Goal: Find specific page/section: Find specific page/section

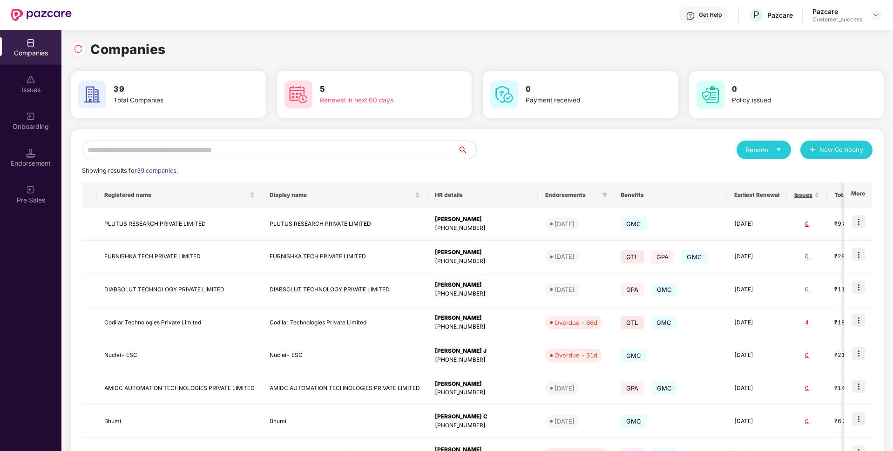
click at [295, 150] on input "text" at bounding box center [270, 150] width 376 height 19
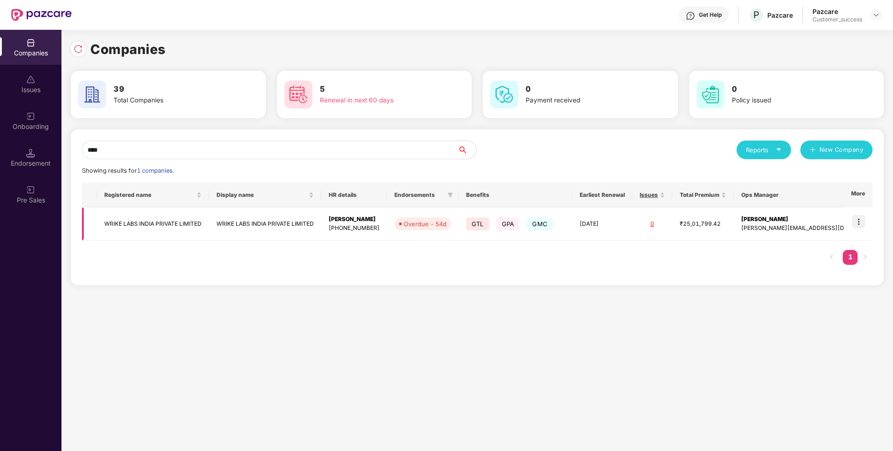
type input "****"
click at [160, 217] on td "WRIKE LABS INDIA PRIVATE LIMITED" at bounding box center [153, 224] width 112 height 33
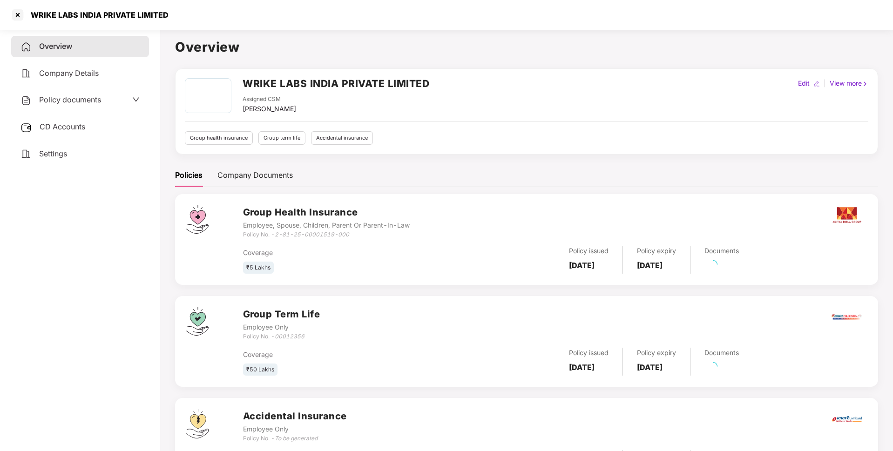
click at [122, 15] on div "WRIKE LABS INDIA PRIVATE LIMITED" at bounding box center [96, 14] width 143 height 9
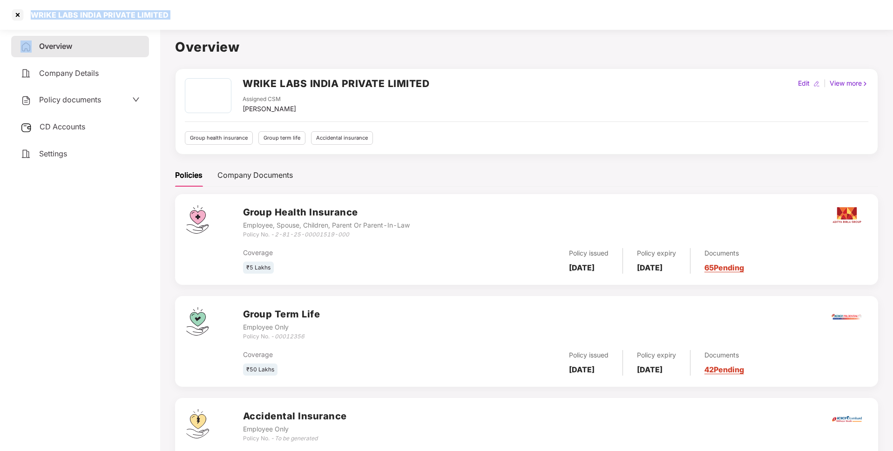
click at [122, 15] on div "WRIKE LABS INDIA PRIVATE LIMITED" at bounding box center [96, 14] width 143 height 9
copy div "WRIKE LABS INDIA PRIVATE LIMITED"
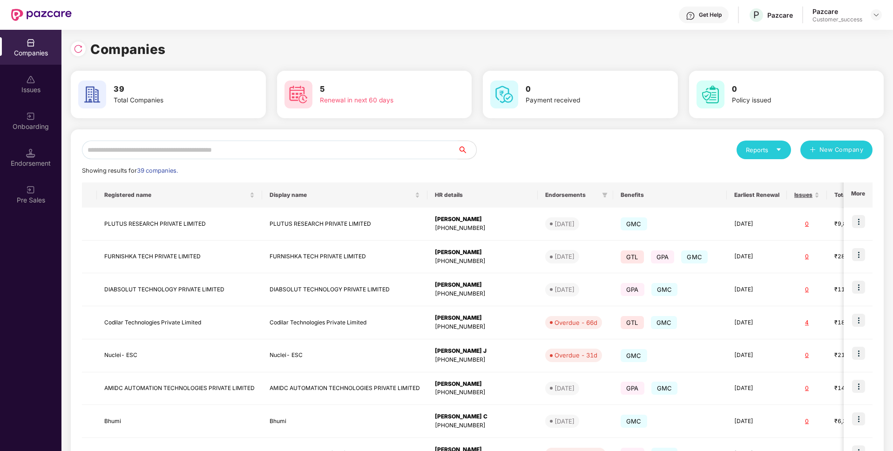
click at [241, 153] on input "text" at bounding box center [270, 150] width 376 height 19
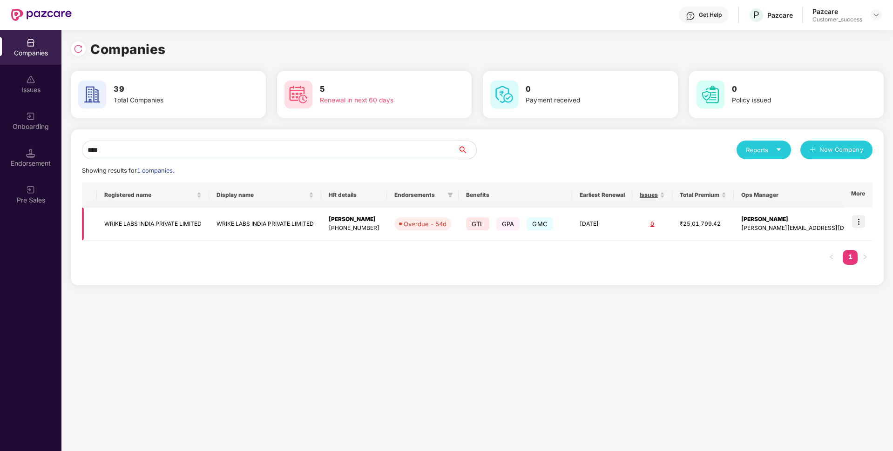
type input "****"
click at [861, 224] on img at bounding box center [858, 221] width 13 height 13
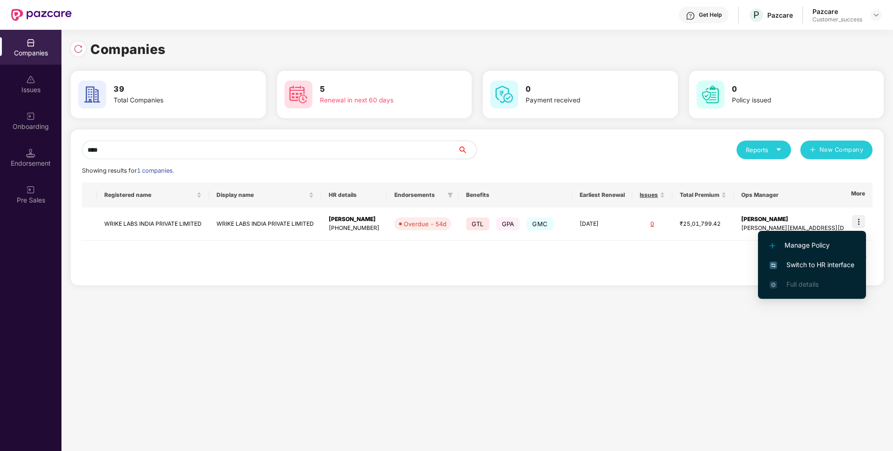
click at [809, 264] on span "Switch to HR interface" at bounding box center [812, 265] width 85 height 10
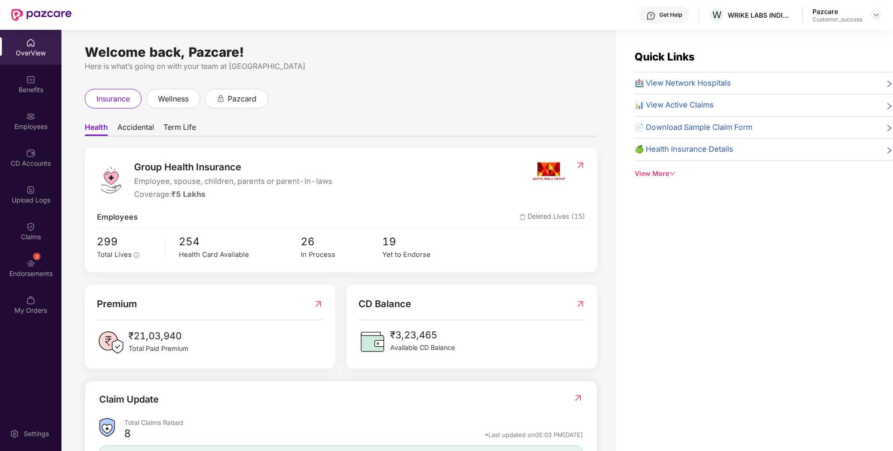
click at [0, 114] on div "Employees" at bounding box center [30, 120] width 61 height 35
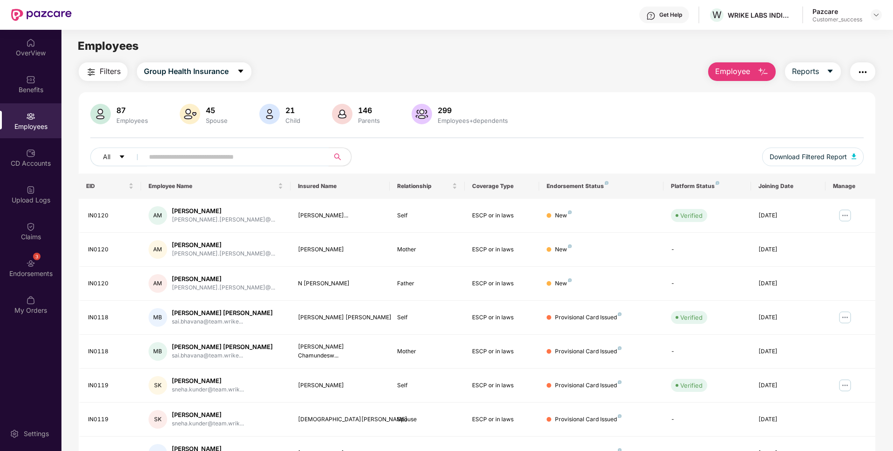
click at [190, 157] on input "text" at bounding box center [232, 157] width 167 height 14
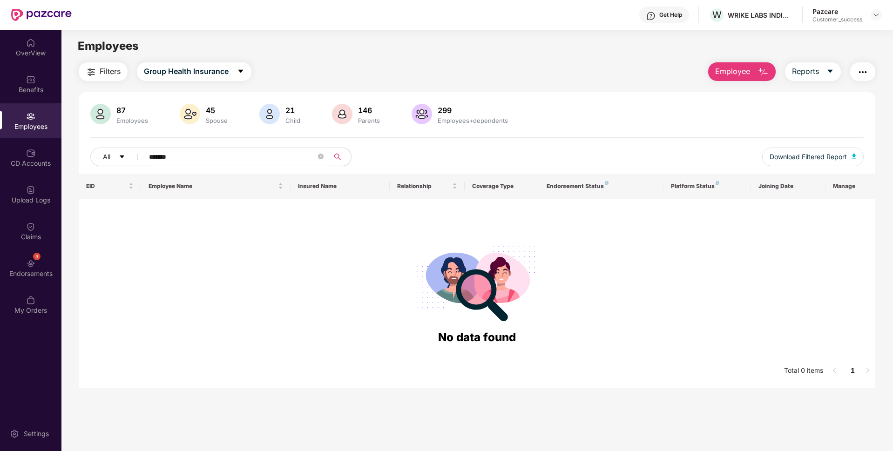
type input "*******"
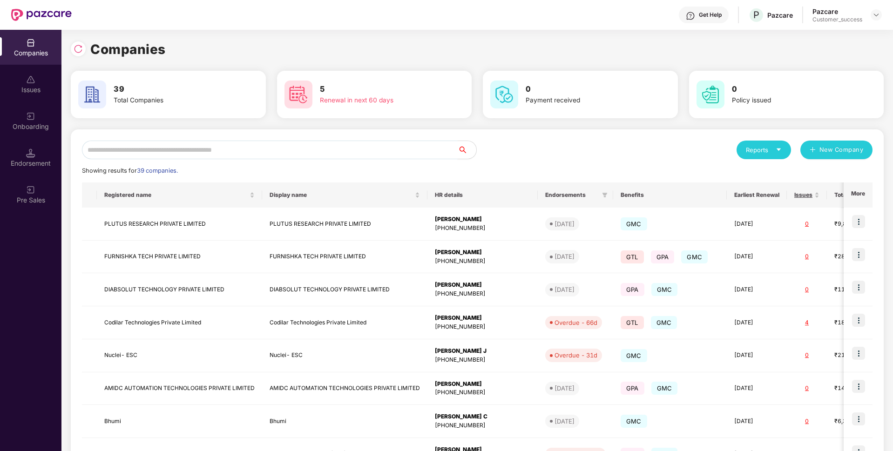
click at [244, 150] on input "text" at bounding box center [270, 150] width 376 height 19
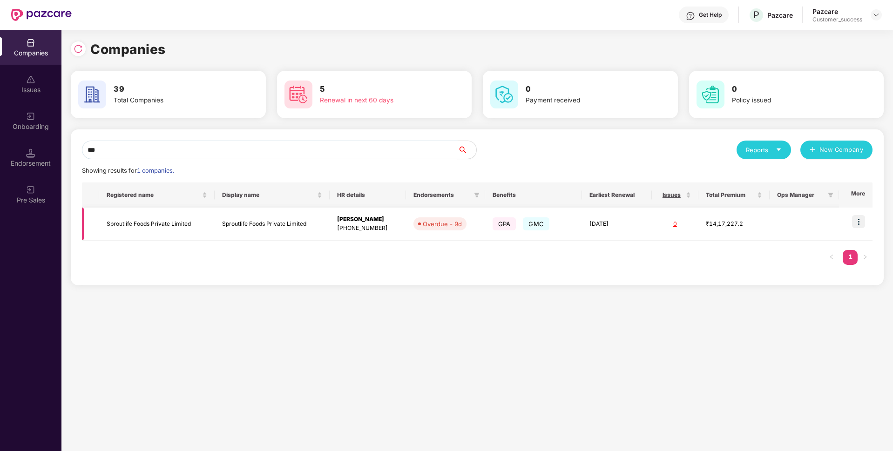
type input "***"
click at [132, 221] on td "Sproutlife Foods Private Limited" at bounding box center [156, 224] width 115 height 33
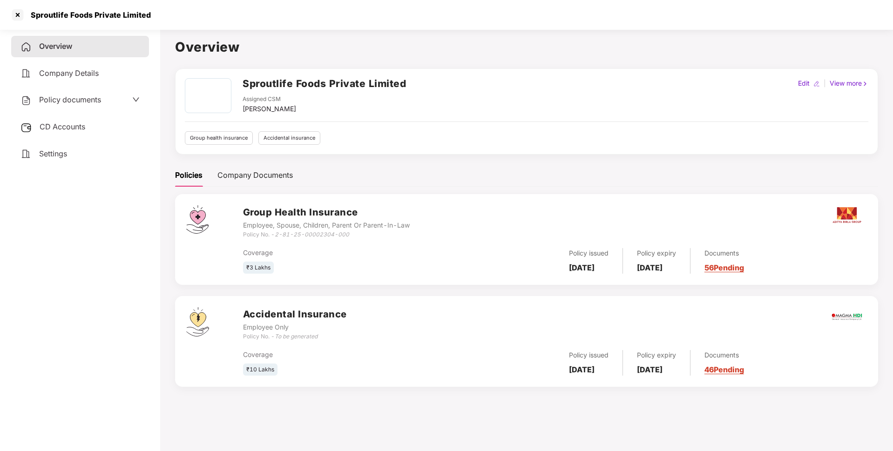
click at [108, 105] on div "Policy documents" at bounding box center [79, 100] width 119 height 12
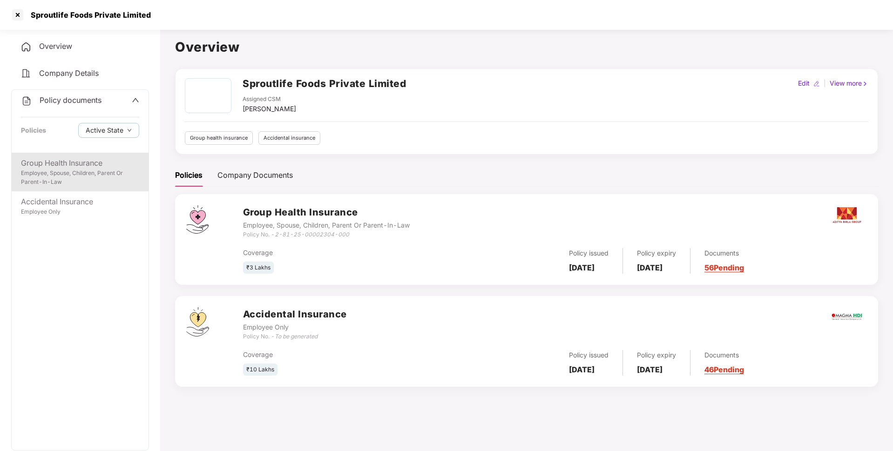
click at [80, 170] on div "Employee, Spouse, Children, Parent Or Parent-In-Law" at bounding box center [80, 178] width 118 height 18
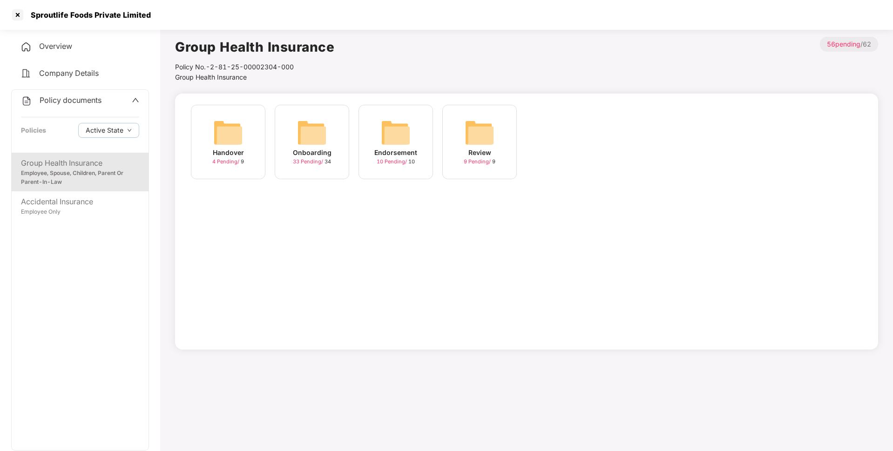
click at [315, 164] on span "33 Pending /" at bounding box center [309, 161] width 32 height 7
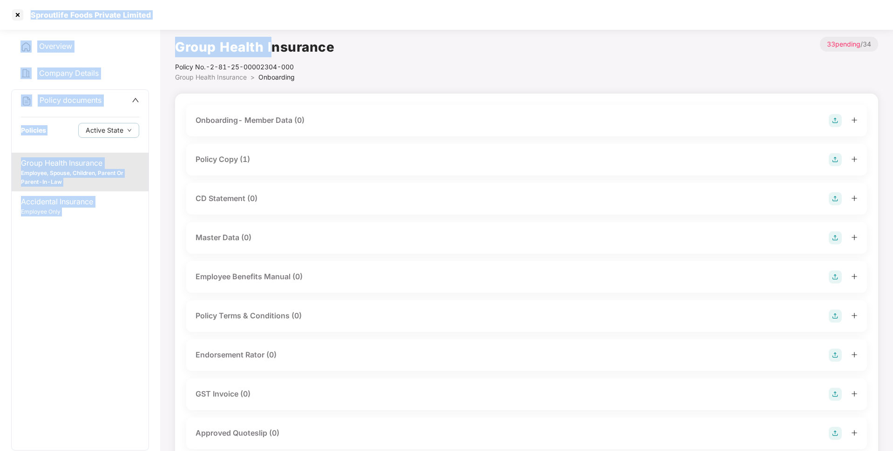
drag, startPoint x: 31, startPoint y: 15, endPoint x: 271, endPoint y: -1, distance: 240.4
click at [271, 0] on html "Sproutlife Foods Private Limited Overview Company Details Policy documents Poli…" at bounding box center [446, 225] width 893 height 451
click at [155, 16] on div "Sproutlife Foods Private Limited" at bounding box center [446, 15] width 893 height 30
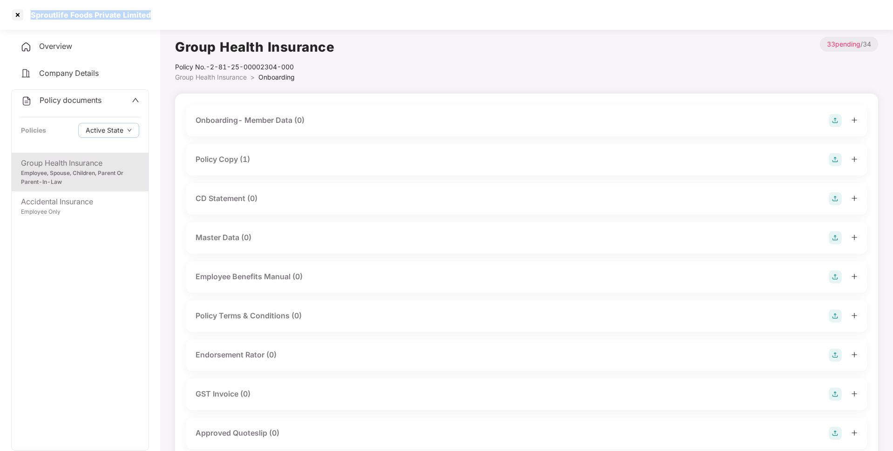
drag, startPoint x: 31, startPoint y: 17, endPoint x: 165, endPoint y: 7, distance: 134.5
click at [165, 7] on div "Sproutlife Foods Private Limited" at bounding box center [446, 15] width 893 height 30
copy div "Sproutlife Foods Private Limited"
click at [76, 198] on div "Accidental Insurance" at bounding box center [80, 202] width 118 height 12
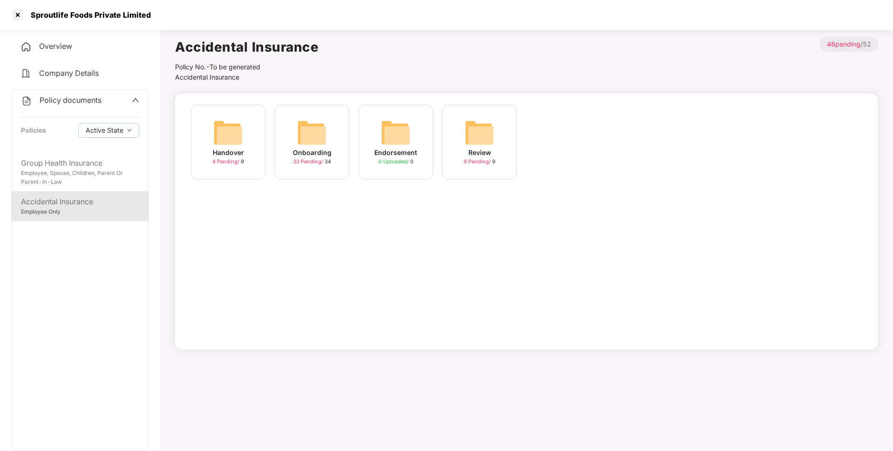
click at [318, 156] on div "Onboarding" at bounding box center [312, 153] width 39 height 10
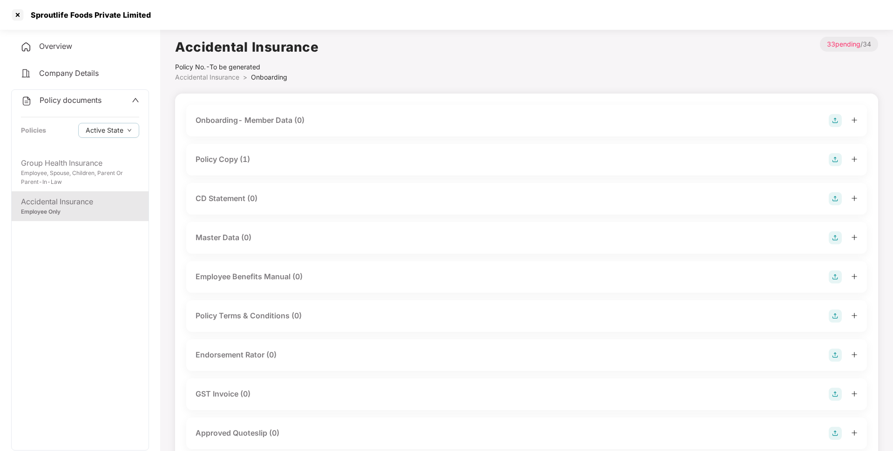
click at [228, 163] on div "Policy Copy (1)" at bounding box center [223, 160] width 54 height 12
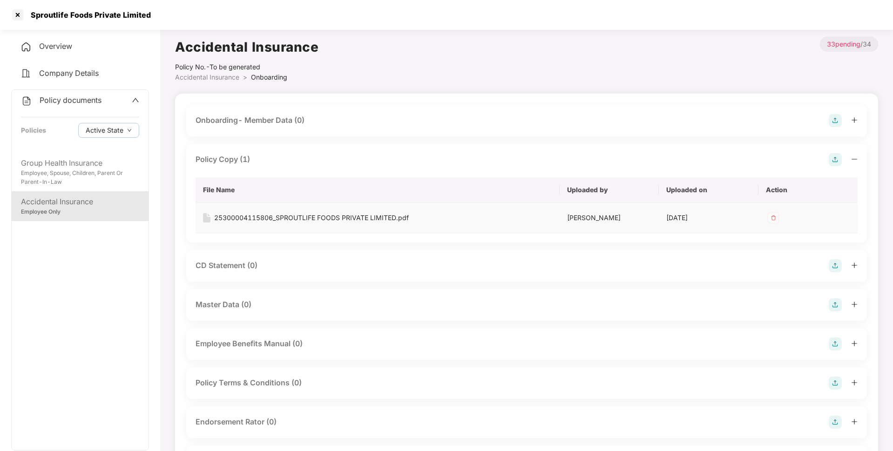
click at [263, 221] on div "25300004115806_SPROUTLIFE FOODS PRIVATE LIMITED.pdf" at bounding box center [311, 218] width 195 height 10
click at [97, 19] on div "Sproutlife Foods Private Limited" at bounding box center [88, 14] width 126 height 9
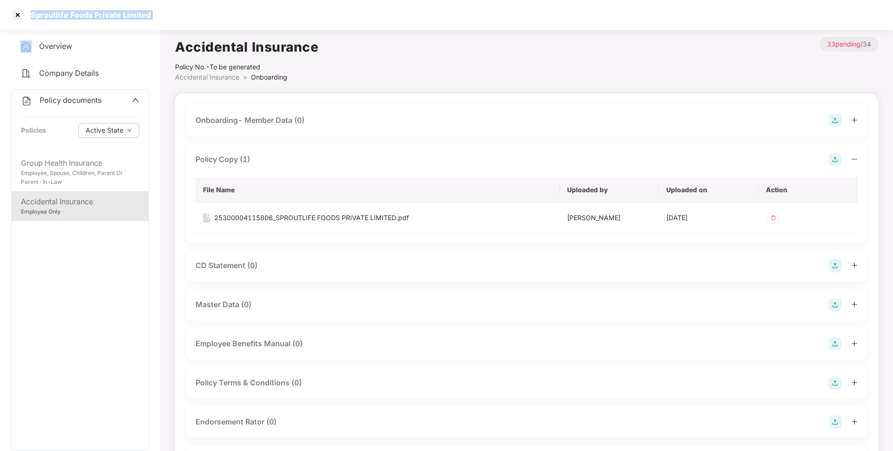
copy div "Sproutlife Foods Private Limited"
click at [276, 216] on div "25300004115806_SPROUTLIFE FOODS PRIVATE LIMITED.pdf" at bounding box center [311, 218] width 195 height 10
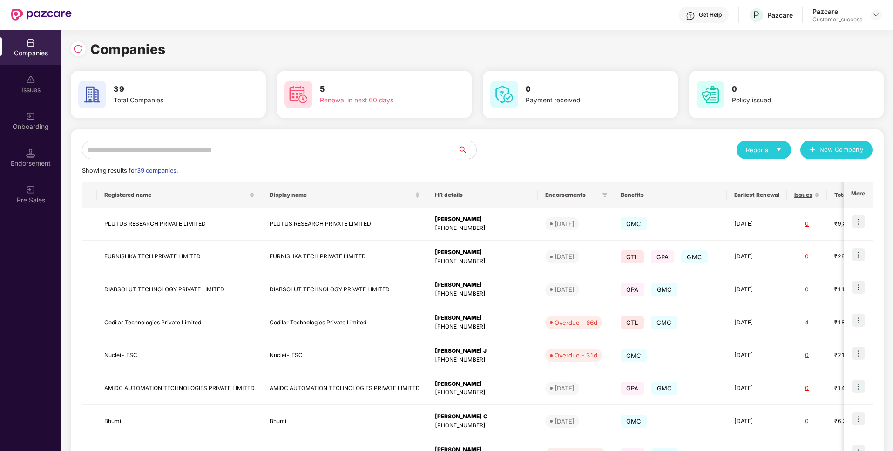
click at [283, 155] on input "text" at bounding box center [270, 150] width 376 height 19
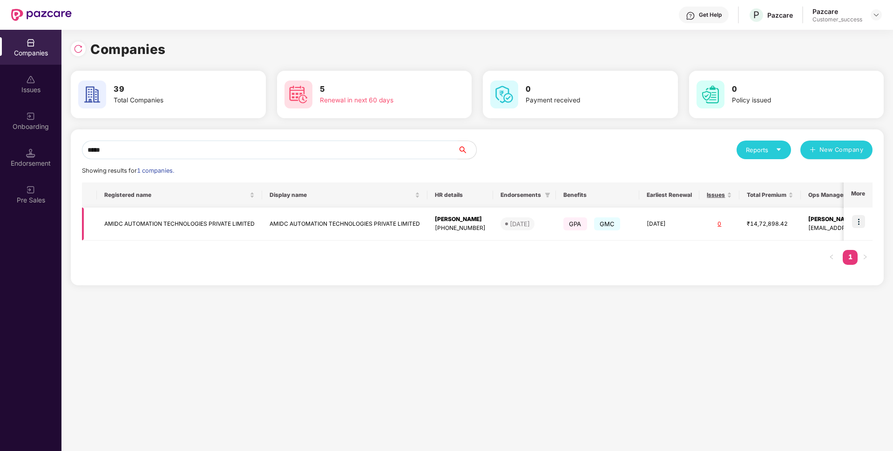
type input "*****"
click at [174, 224] on td "AMIDC AUTOMATION TECHNOLOGIES PRIVATE LIMITED" at bounding box center [179, 224] width 165 height 33
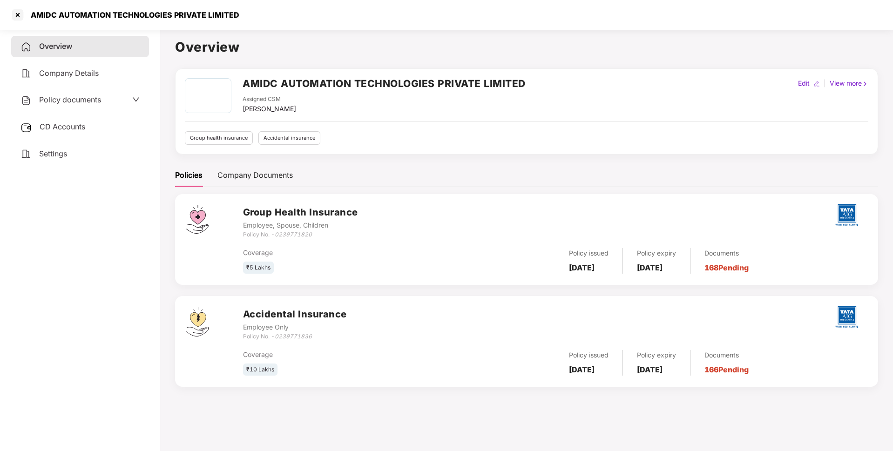
click at [94, 17] on div "AMIDC AUTOMATION TECHNOLOGIES PRIVATE LIMITED" at bounding box center [132, 14] width 214 height 9
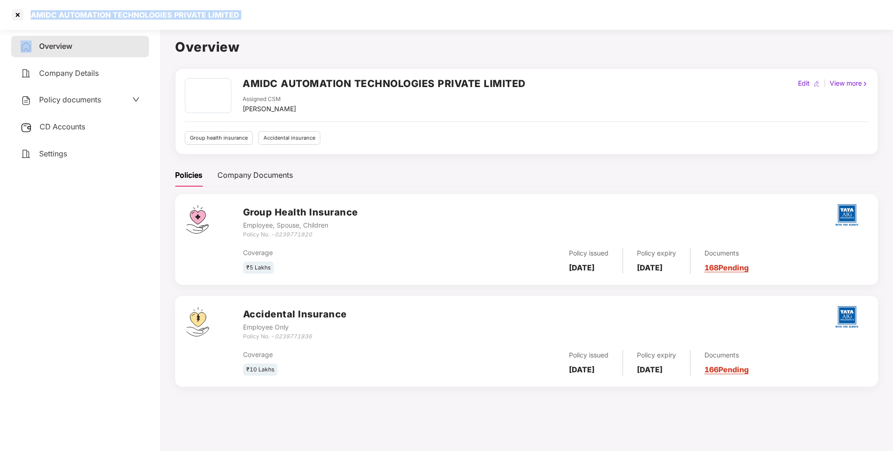
copy div "AMIDC AUTOMATION TECHNOLOGIES PRIVATE LIMITED"
click at [94, 17] on div "AMIDC AUTOMATION TECHNOLOGIES PRIVATE LIMITED" at bounding box center [132, 14] width 214 height 9
